Goal: Task Accomplishment & Management: Use online tool/utility

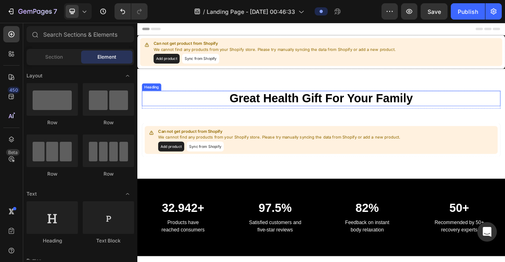
click at [353, 124] on p "Great Health Gift For Your Family" at bounding box center [381, 123] width 475 height 19
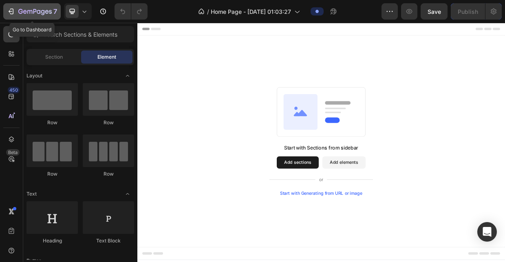
click at [16, 17] on button "7" at bounding box center [31, 11] width 57 height 16
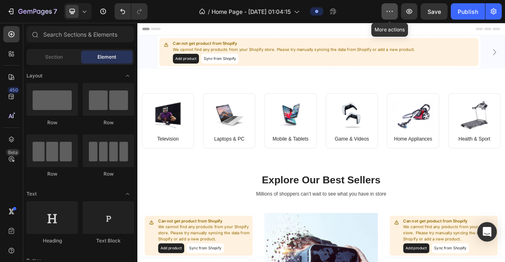
click at [392, 9] on icon "button" at bounding box center [389, 11] width 8 height 8
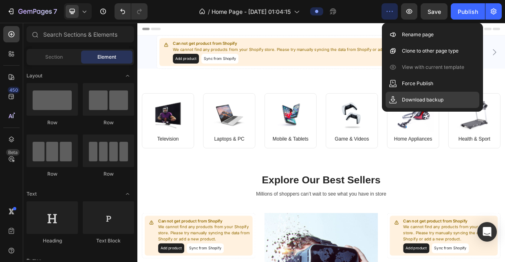
click at [418, 96] on p "Download backup" at bounding box center [423, 100] width 42 height 8
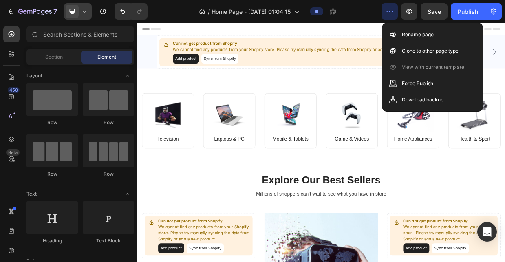
click at [83, 13] on icon at bounding box center [84, 11] width 8 height 8
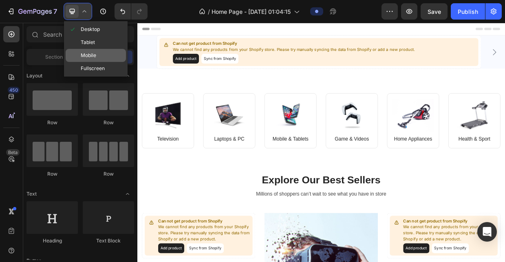
click at [94, 53] on span "Mobile" at bounding box center [88, 55] width 15 height 8
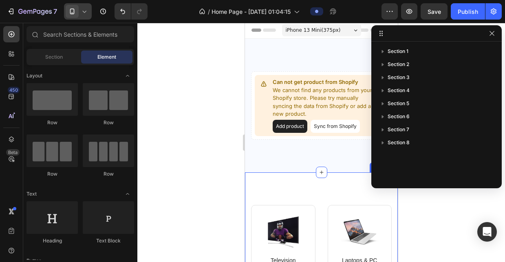
scroll to position [0, 0]
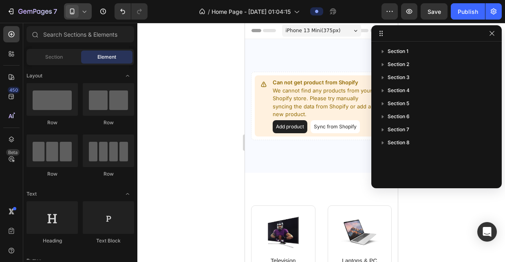
click at [225, 94] on div at bounding box center [320, 142] width 367 height 239
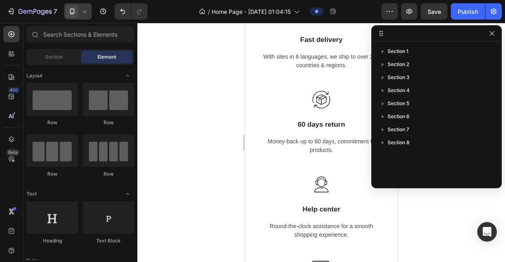
scroll to position [1384, 0]
